Goal: Contribute content

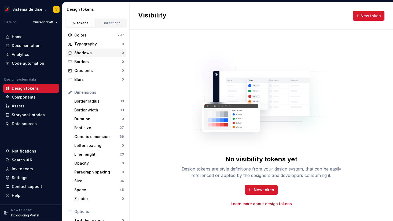
click at [90, 52] on div "Shadows" at bounding box center [98, 52] width 48 height 5
click at [260, 188] on span "New token" at bounding box center [264, 189] width 20 height 5
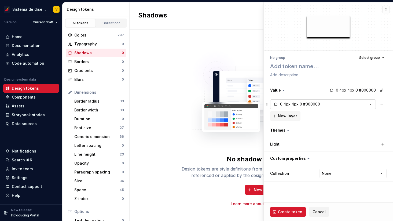
click at [336, 102] on button "0 4px 4px 0 #000000" at bounding box center [323, 104] width 106 height 10
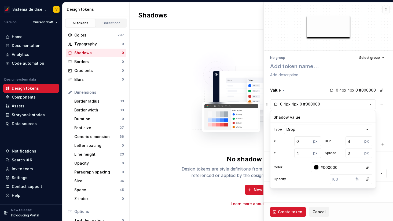
click at [342, 201] on fieldset "**********" at bounding box center [328, 111] width 129 height 219
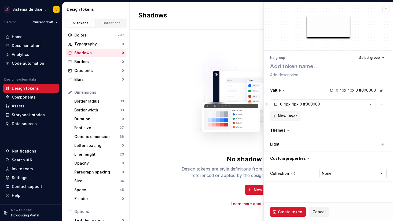
click at [331, 175] on html "Sistema de diseño Iberia V Version Current draft Home Documentation Analytics C…" at bounding box center [196, 110] width 393 height 221
click at [331, 190] on html "Sistema de diseño Iberia V Version Current draft Home Documentation Analytics C…" at bounding box center [196, 110] width 393 height 221
click at [283, 147] on div "Light" at bounding box center [328, 144] width 117 height 8
click at [280, 143] on div "Light" at bounding box center [297, 144] width 54 height 5
click at [295, 107] on button "0 4px 4px 0 #000000" at bounding box center [323, 104] width 106 height 10
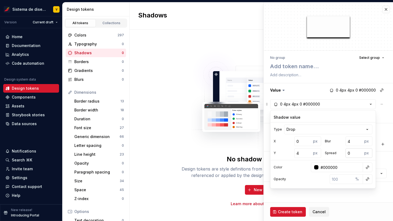
click at [352, 154] on input "0" at bounding box center [354, 153] width 17 height 10
type textarea "*"
type input "0"
click at [347, 181] on input "0" at bounding box center [342, 179] width 24 height 10
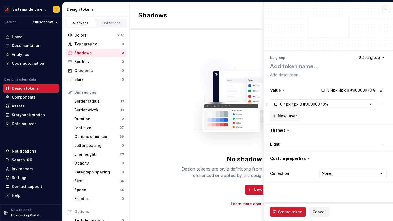
click at [344, 197] on fieldset "**********" at bounding box center [328, 111] width 129 height 219
click at [289, 143] on div "Light" at bounding box center [297, 144] width 54 height 5
click at [276, 144] on label "Light" at bounding box center [274, 144] width 9 height 5
click at [387, 7] on button "button" at bounding box center [387, 10] width 8 height 8
